Goal: Find specific page/section: Find specific page/section

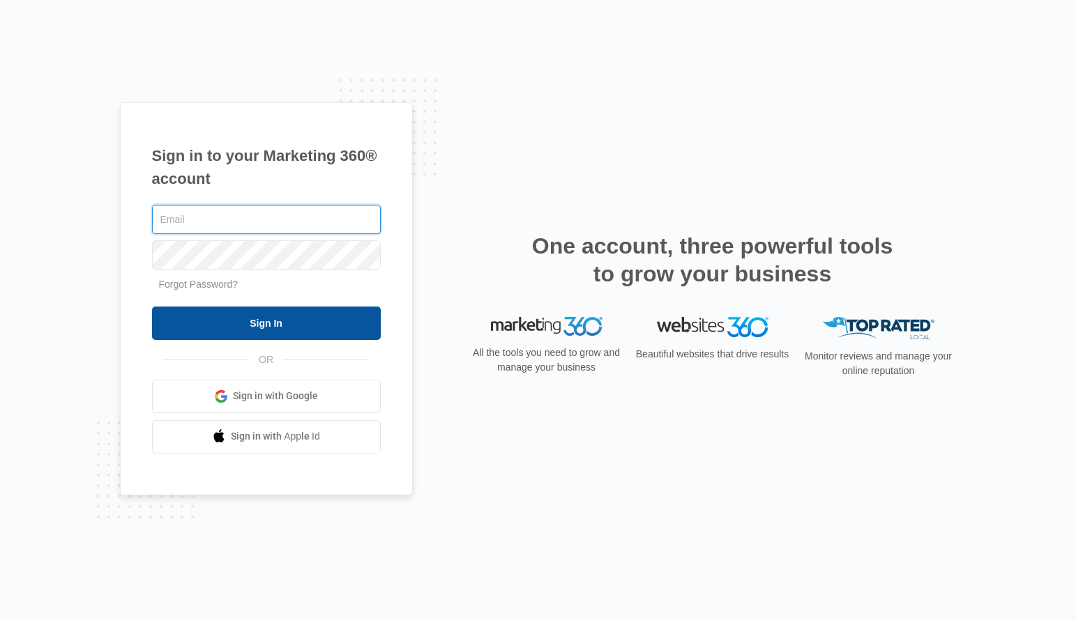
type input "[PERSON_NAME][EMAIL_ADDRESS][PERSON_NAME][DOMAIN_NAME]"
click at [294, 310] on input "Sign In" at bounding box center [266, 323] width 229 height 33
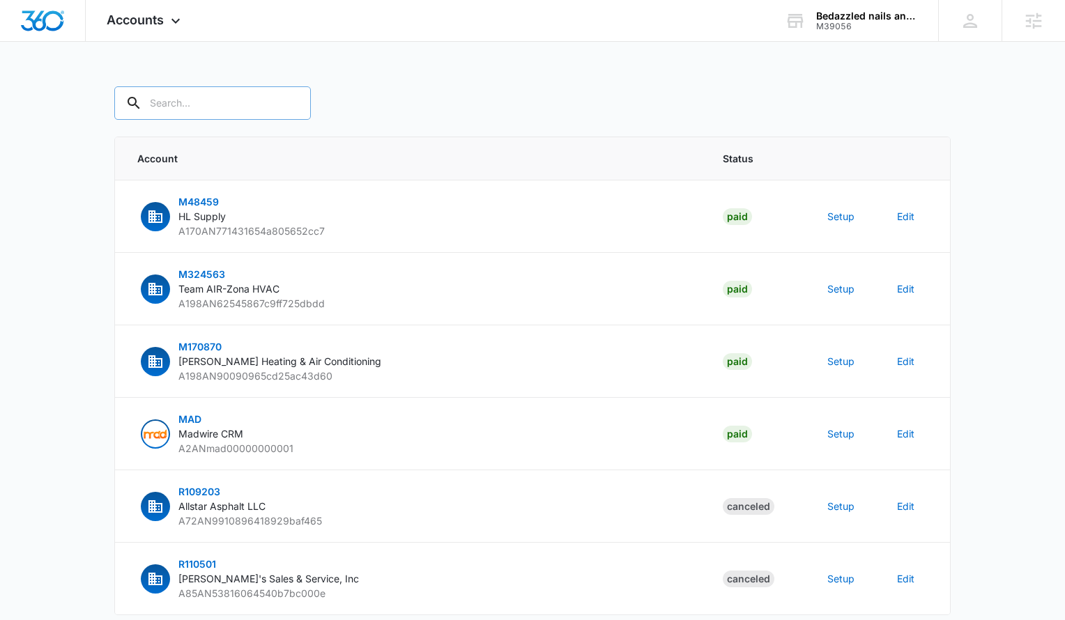
click at [213, 101] on input "text" at bounding box center [212, 102] width 197 height 33
type input "m313452"
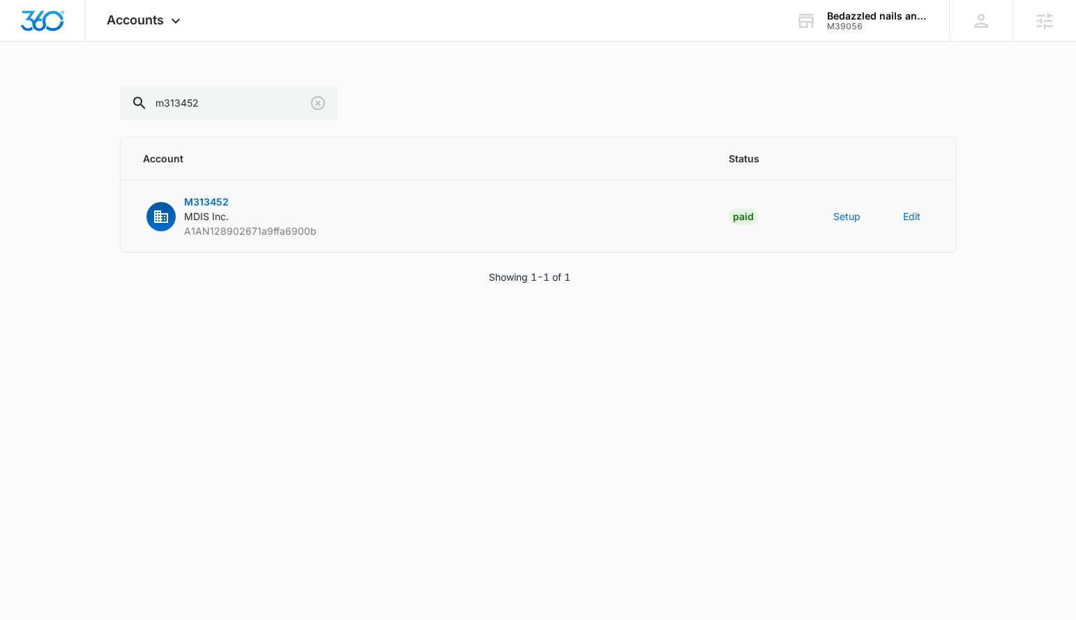
click at [211, 203] on span "M313452" at bounding box center [206, 202] width 45 height 12
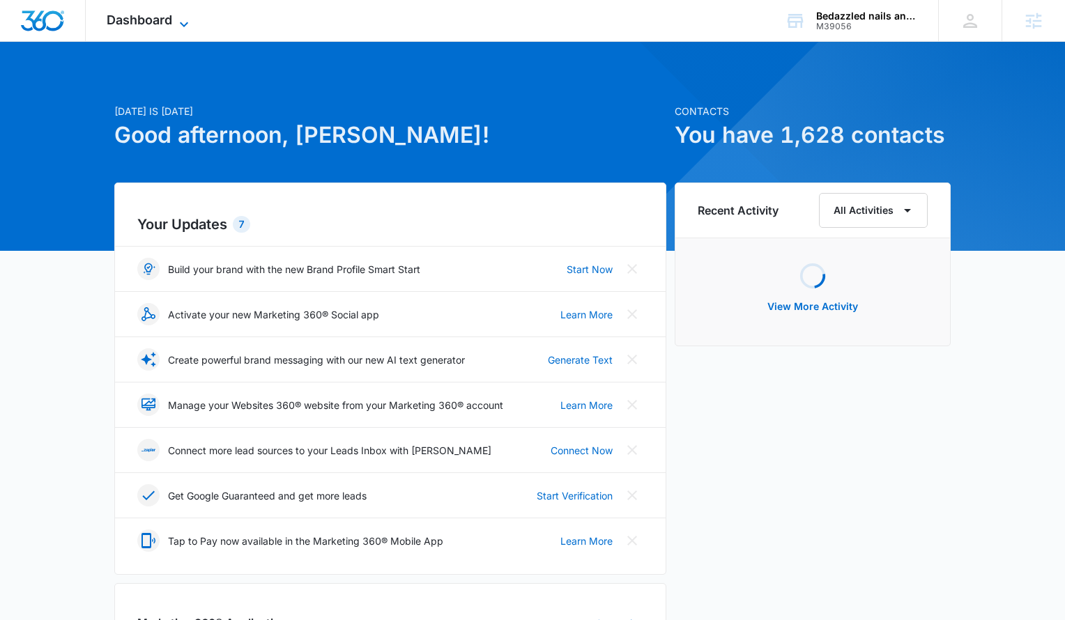
click at [158, 15] on span "Dashboard" at bounding box center [140, 20] width 66 height 15
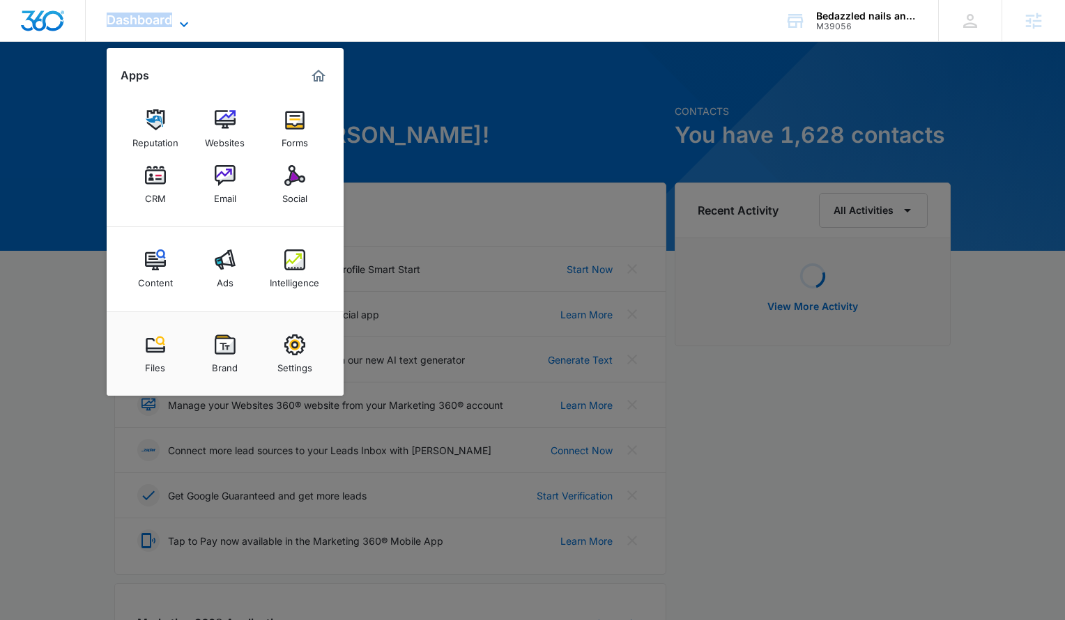
click at [158, 15] on span "Dashboard" at bounding box center [140, 20] width 66 height 15
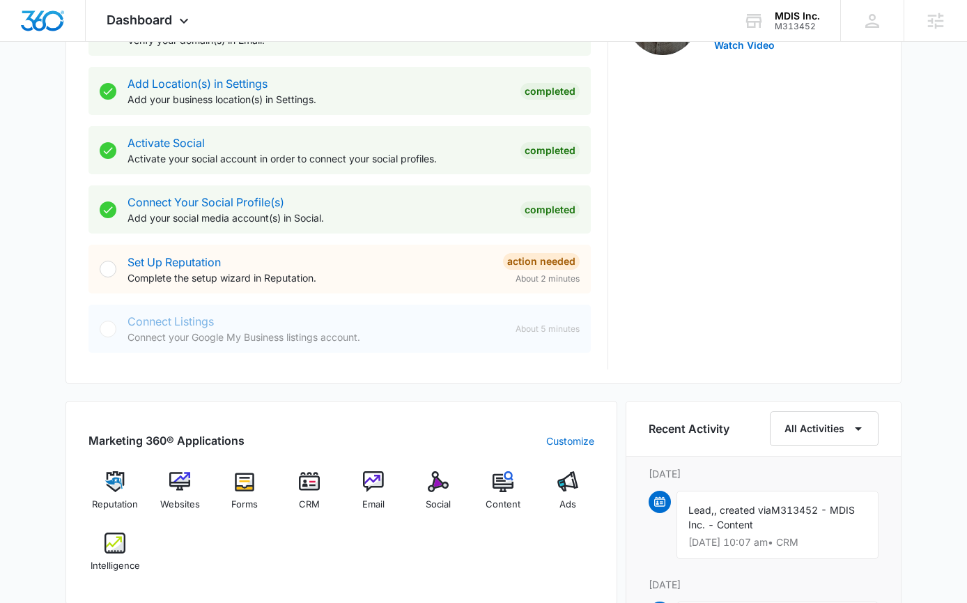
scroll to position [517, 0]
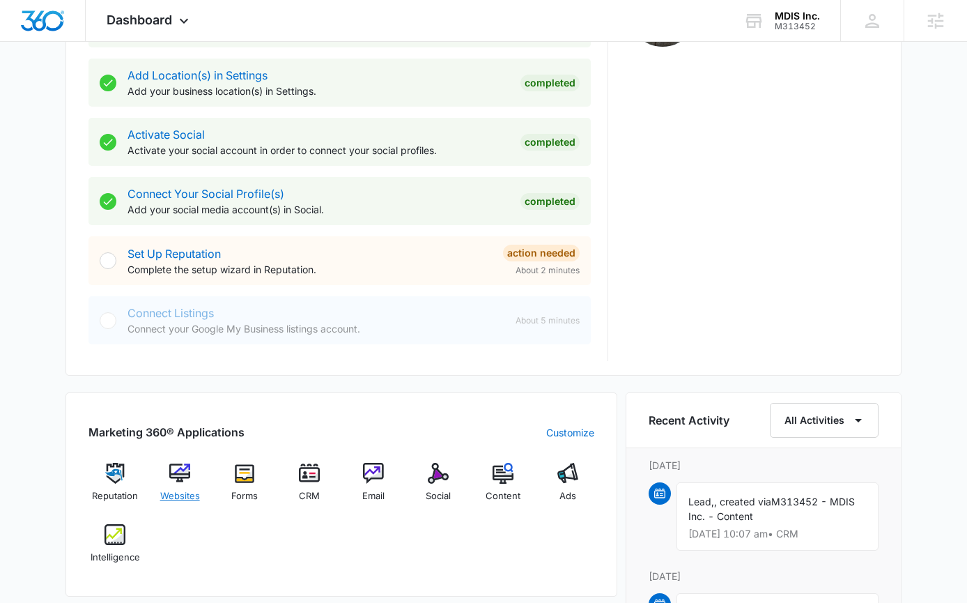
click at [186, 485] on div "Websites" at bounding box center [180, 488] width 54 height 50
